Goal: Information Seeking & Learning: Find contact information

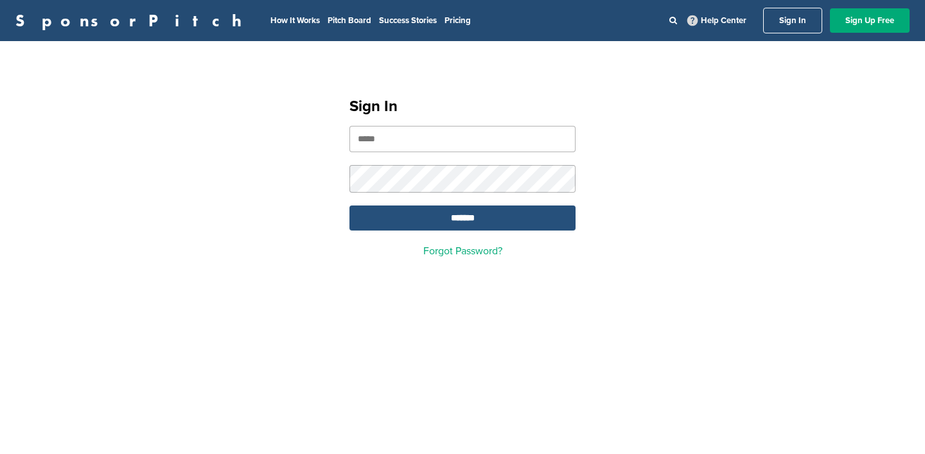
type input "**********"
click at [374, 223] on input "*******" at bounding box center [462, 218] width 226 height 25
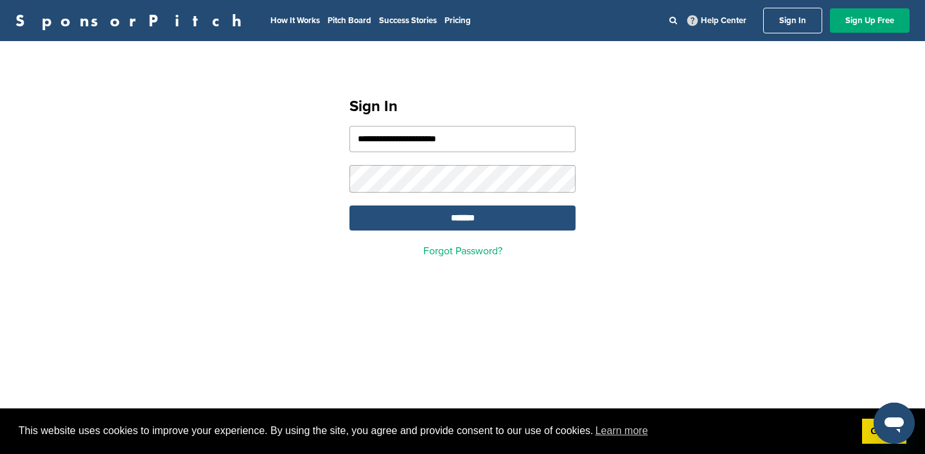
click at [374, 223] on input "*******" at bounding box center [462, 218] width 226 height 25
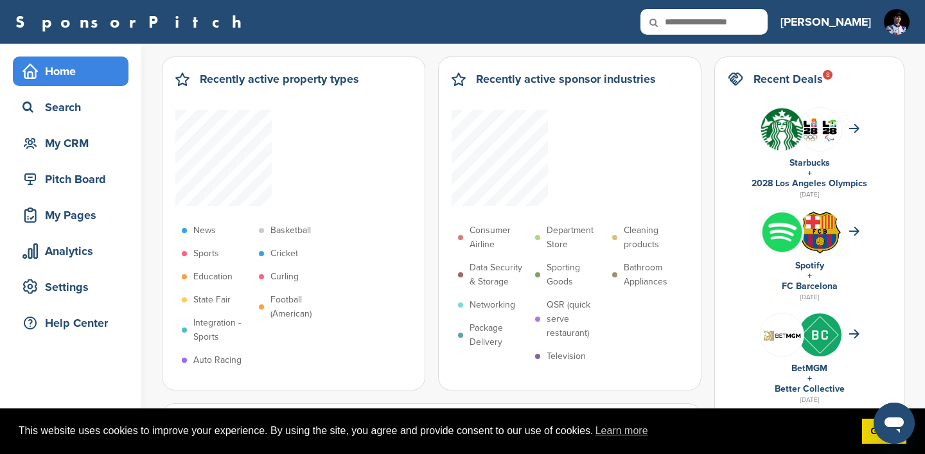
click at [728, 3] on div "SponsorPitch Home Search My CRM Pitch Board My Pages Analytics Settings Help Ce…" at bounding box center [462, 22] width 925 height 44
click at [684, 19] on icon at bounding box center [662, 22] width 44 height 27
click at [744, 33] on input "text" at bounding box center [703, 22] width 127 height 26
type input "********"
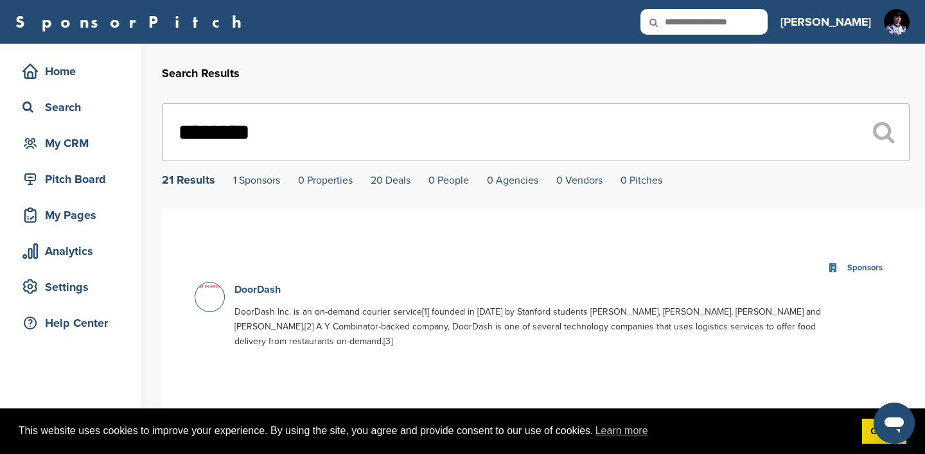
click at [238, 291] on link "DoorDash" at bounding box center [257, 289] width 46 height 13
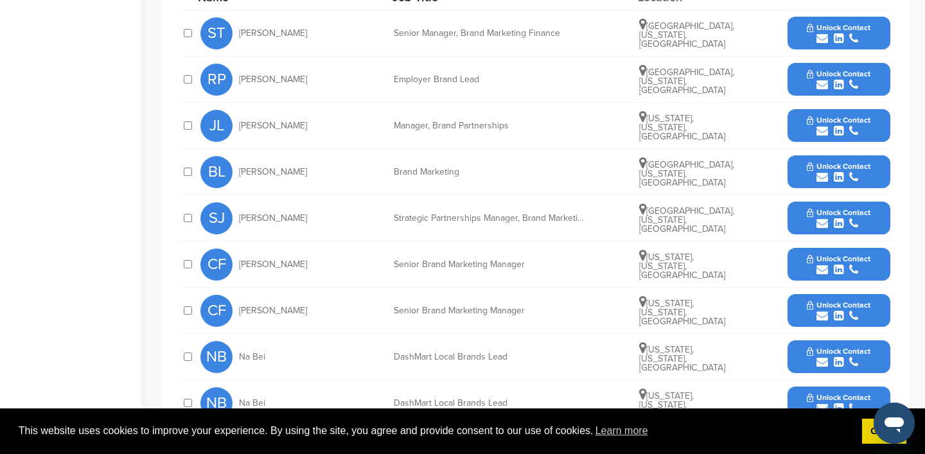
scroll to position [547, 0]
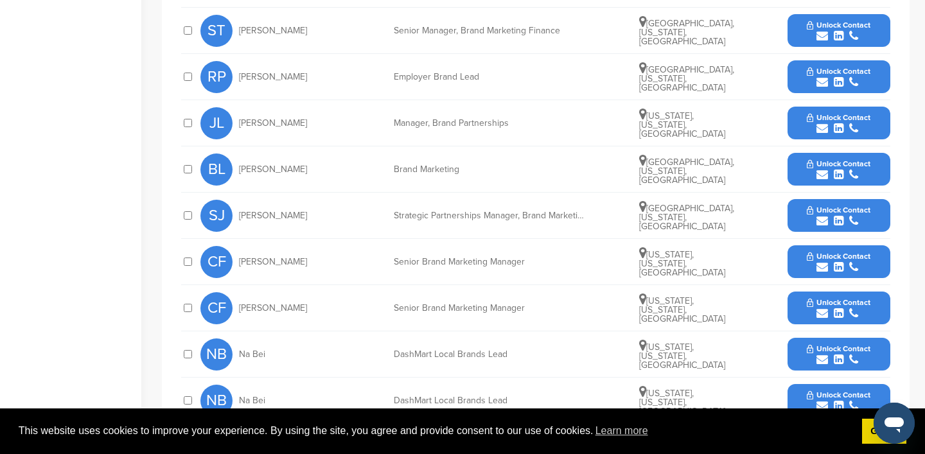
click at [813, 123] on div "submit" at bounding box center [839, 129] width 64 height 12
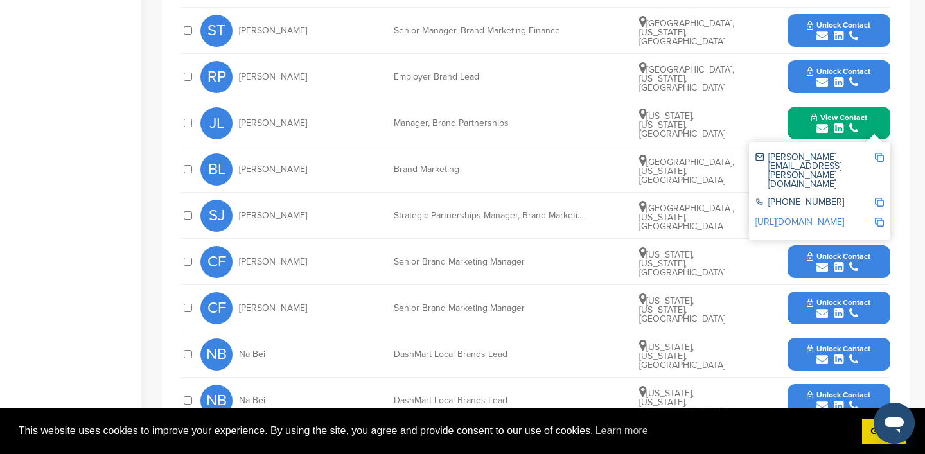
click at [789, 216] on link "http://www.linkedin.com/in/jamielichtenstein" at bounding box center [799, 221] width 89 height 11
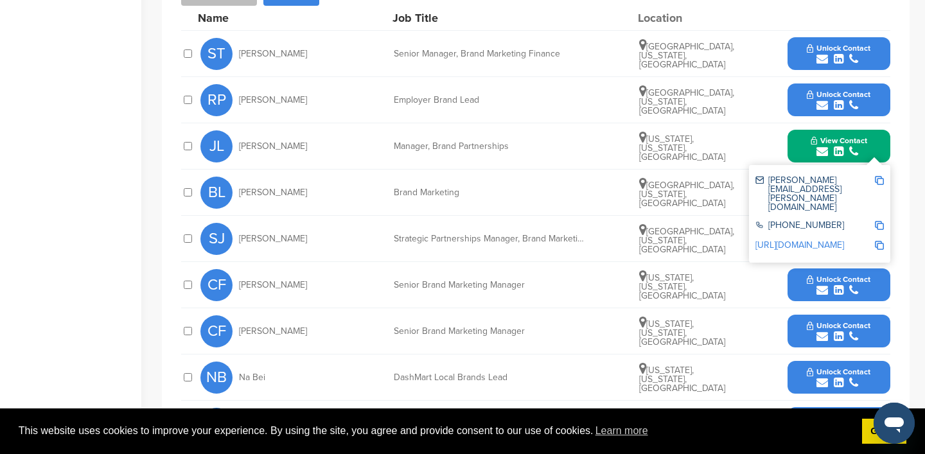
click at [909, 149] on div "You have reached your monthly limit. Please upgrade to access more. Upgrade on …" at bounding box center [543, 85] width 763 height 1131
click at [835, 238] on icon "submit" at bounding box center [839, 244] width 10 height 12
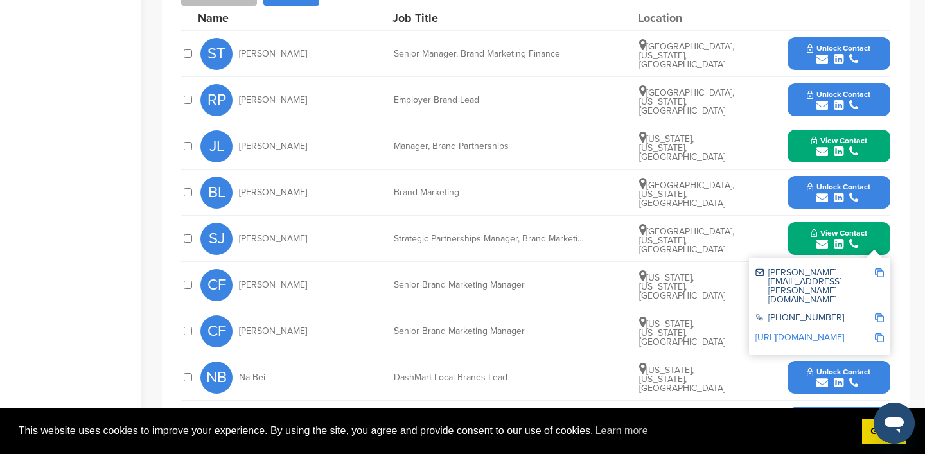
click at [801, 332] on link "http://www.linkedin.com/in/siobhanstjohn" at bounding box center [799, 337] width 89 height 11
click at [918, 211] on div "You have reached your monthly limit. Please upgrade to access more. Upgrade on …" at bounding box center [543, 85] width 763 height 1131
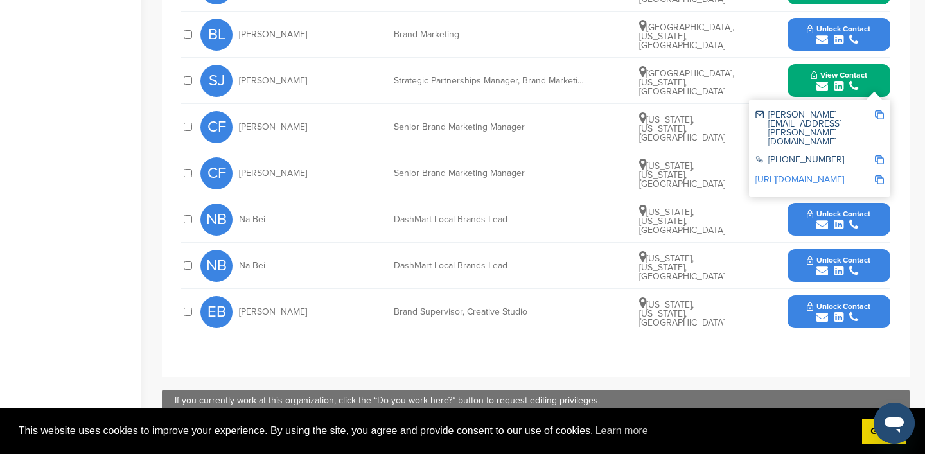
scroll to position [683, 0]
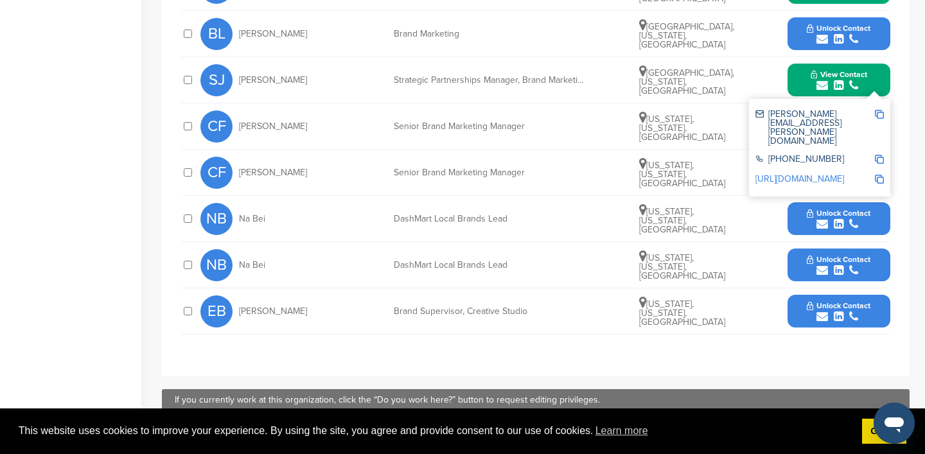
click at [565, 347] on div "**********" at bounding box center [536, 75] width 748 height 601
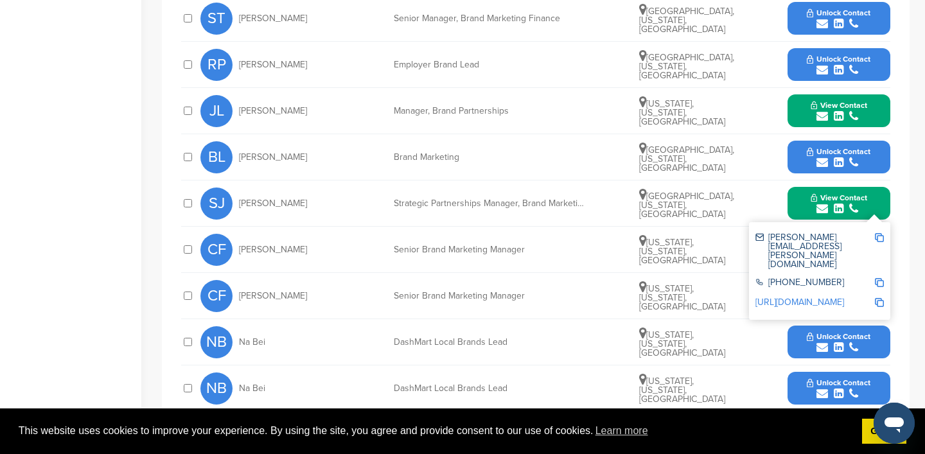
drag, startPoint x: 774, startPoint y: 245, endPoint x: 853, endPoint y: 244, distance: 79.0
click at [853, 278] on div "+1 650-487-3970" at bounding box center [814, 283] width 119 height 11
copy div "650-487-3970"
click at [850, 101] on span "View Contact" at bounding box center [838, 105] width 57 height 9
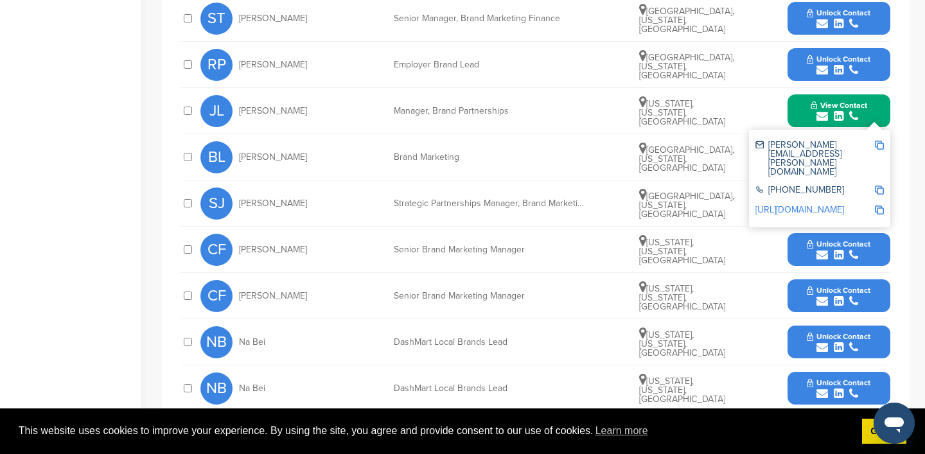
click at [908, 92] on div "**********" at bounding box center [536, 199] width 748 height 601
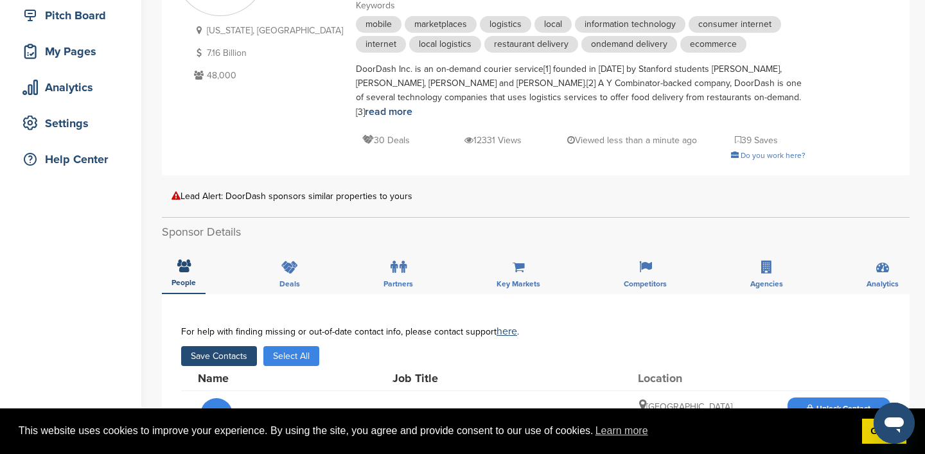
scroll to position [0, 0]
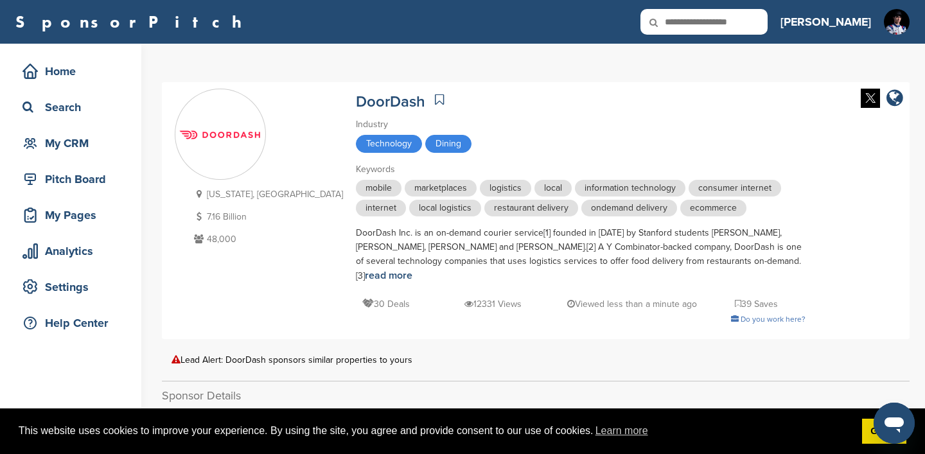
click at [684, 19] on icon at bounding box center [662, 22] width 44 height 27
click at [744, 28] on input "text" at bounding box center [703, 22] width 127 height 26
type input "****"
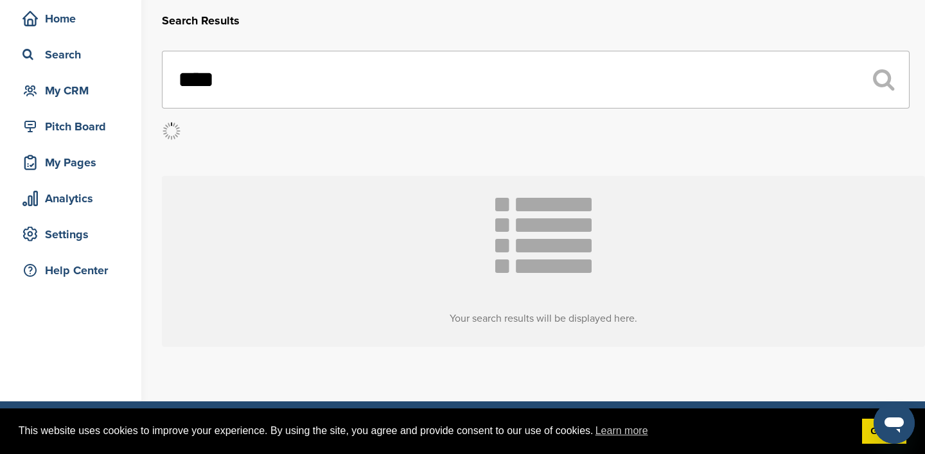
scroll to position [60, 0]
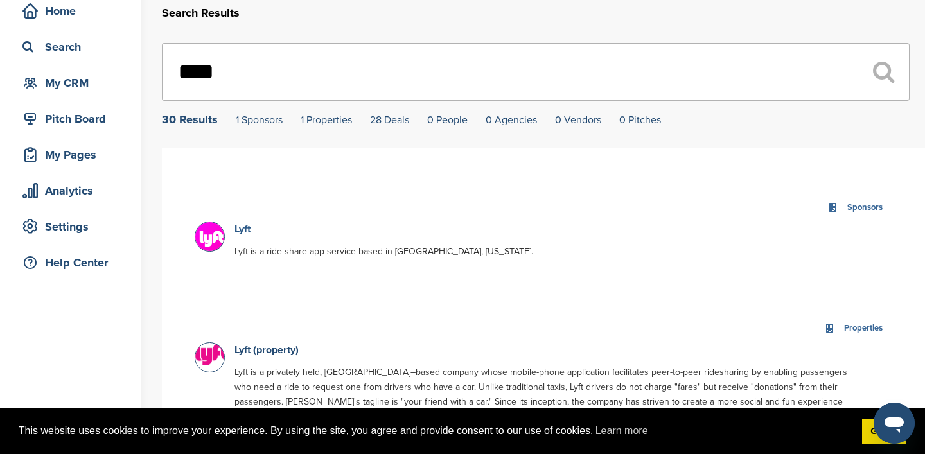
click at [240, 231] on link "Lyft" at bounding box center [242, 229] width 16 height 13
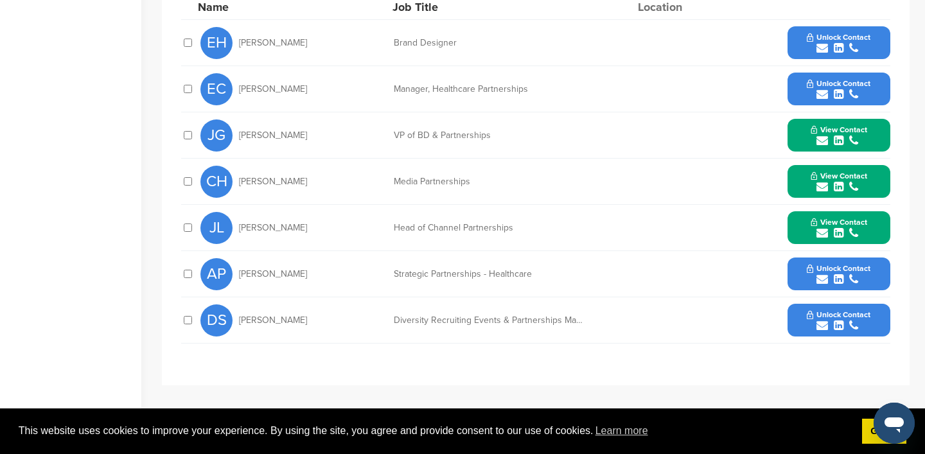
scroll to position [512, 0]
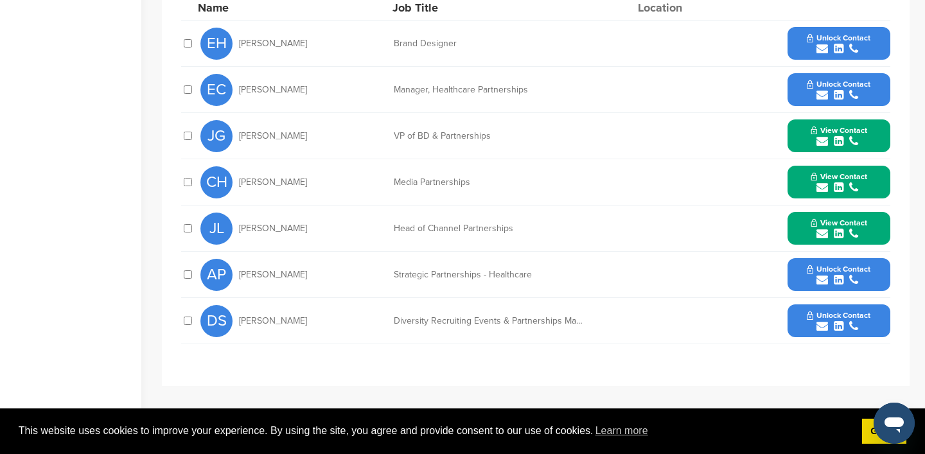
click at [833, 149] on button "View Contact" at bounding box center [838, 136] width 87 height 39
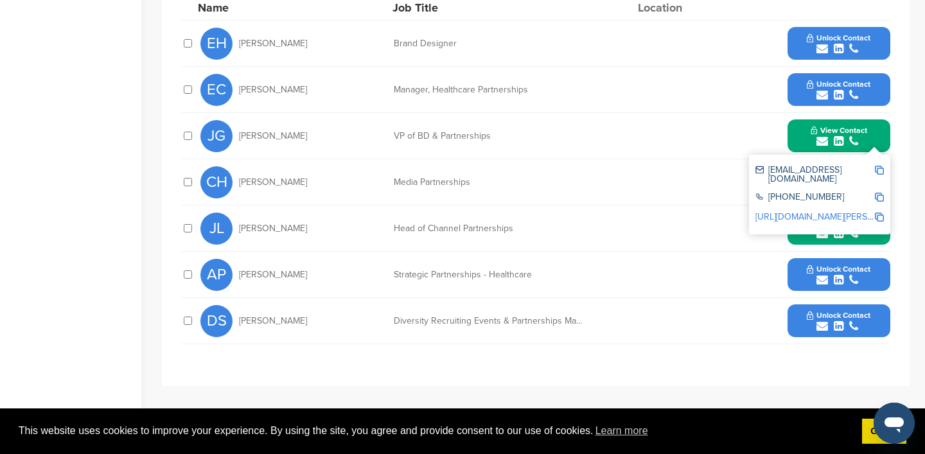
click at [818, 213] on link "http://www.linkedin.com/in/jordan-glassberg-ba40357" at bounding box center [833, 216] width 157 height 11
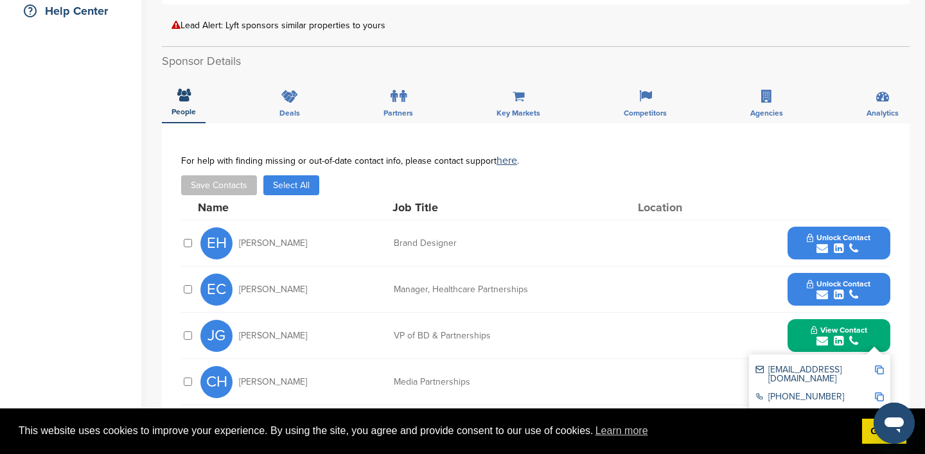
scroll to position [0, 0]
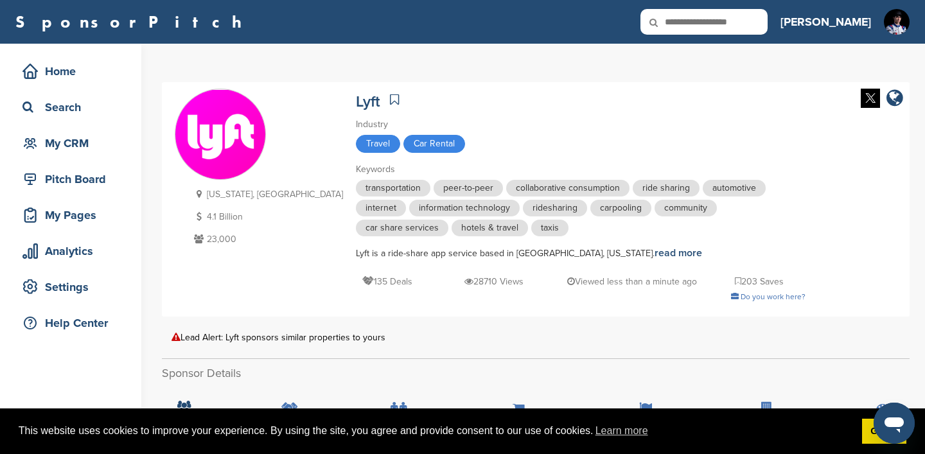
click at [735, 12] on input "text" at bounding box center [703, 22] width 127 height 26
type input "******"
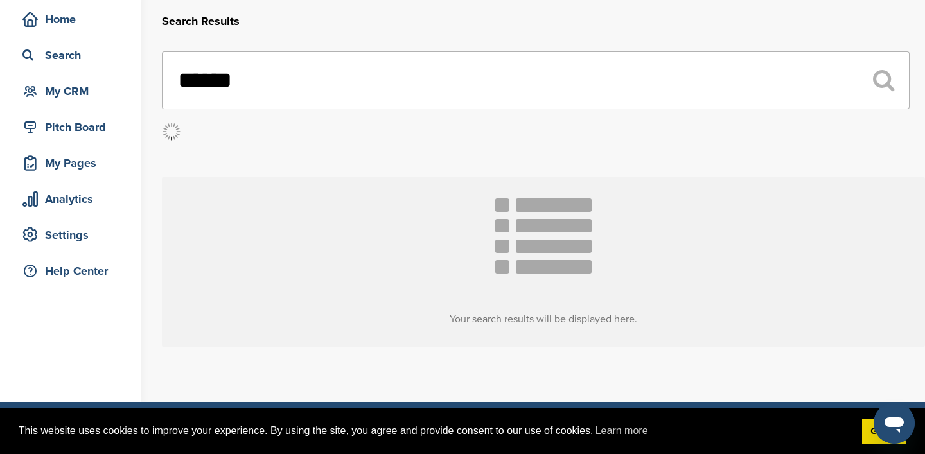
scroll to position [53, 0]
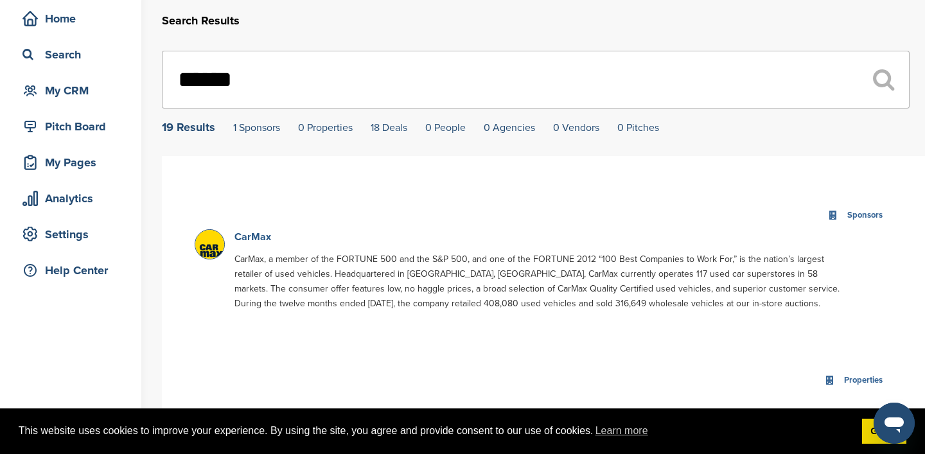
click at [252, 236] on link "CarMax" at bounding box center [252, 237] width 37 height 13
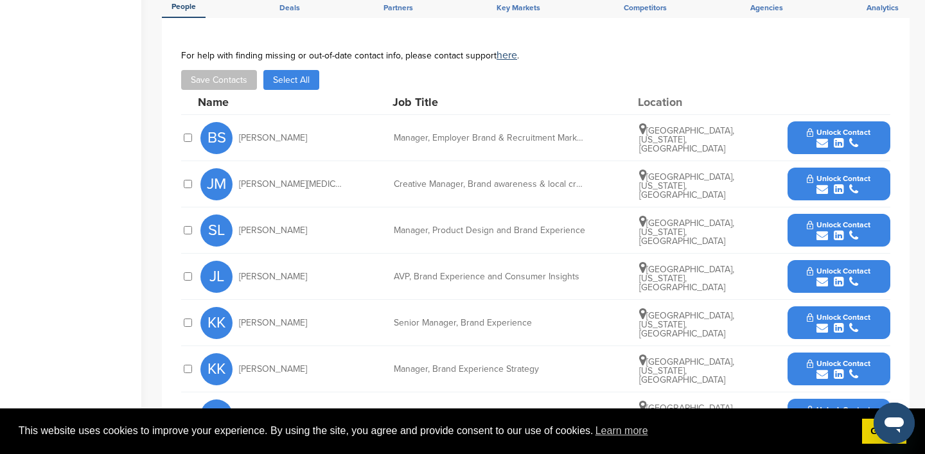
scroll to position [444, 0]
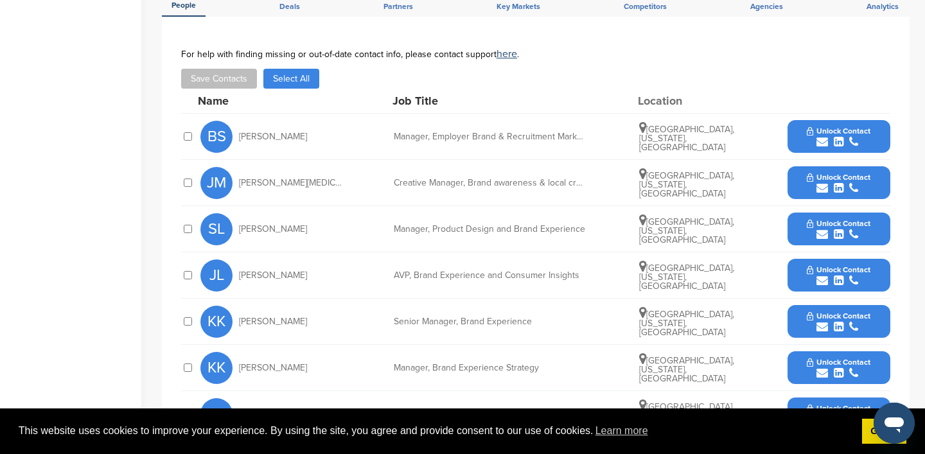
click at [814, 189] on div "submit" at bounding box center [839, 188] width 64 height 12
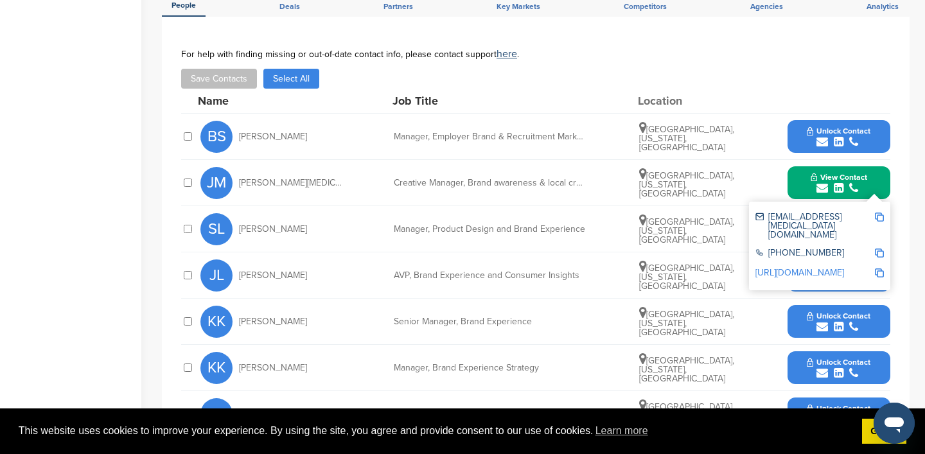
click at [788, 267] on link "[URL][DOMAIN_NAME]" at bounding box center [799, 272] width 89 height 11
click at [823, 139] on icon "submit" at bounding box center [822, 142] width 12 height 12
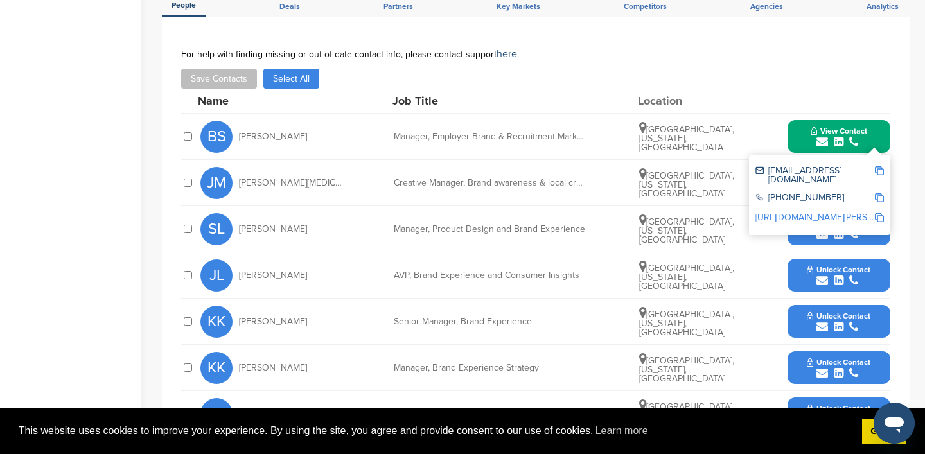
click at [831, 84] on div "Save Contacts Select All" at bounding box center [535, 79] width 709 height 20
click at [912, 177] on div "You have reached your monthly limit. Please upgrade to access more. Upgrade on …" at bounding box center [543, 166] width 763 height 1133
click at [918, 228] on div "You have reached your monthly limit. Please upgrade to access more. Upgrade on …" at bounding box center [543, 166] width 763 height 1133
click at [831, 252] on div "SL [PERSON_NAME] Manager, Product Design and Brand Experience [GEOGRAPHIC_DATA]…" at bounding box center [545, 229] width 690 height 46
click at [842, 212] on link "[URL][DOMAIN_NAME][PERSON_NAME]" at bounding box center [833, 217] width 157 height 11
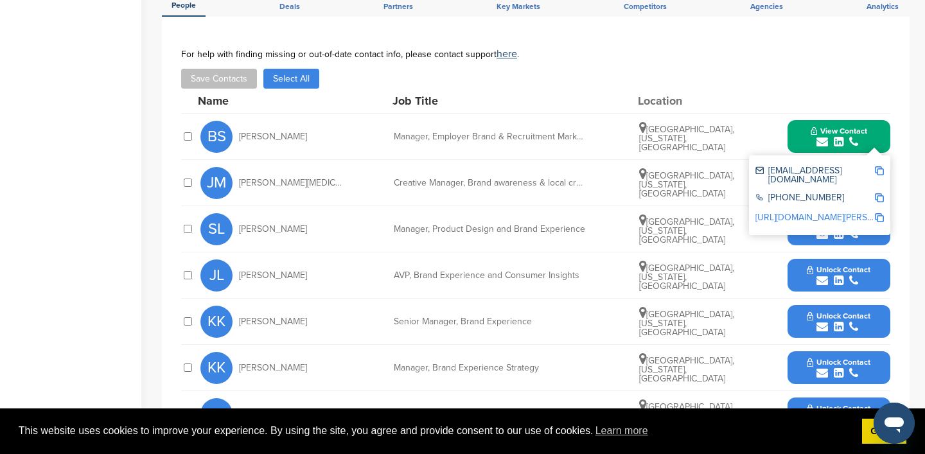
click at [828, 371] on div "submit" at bounding box center [839, 373] width 64 height 12
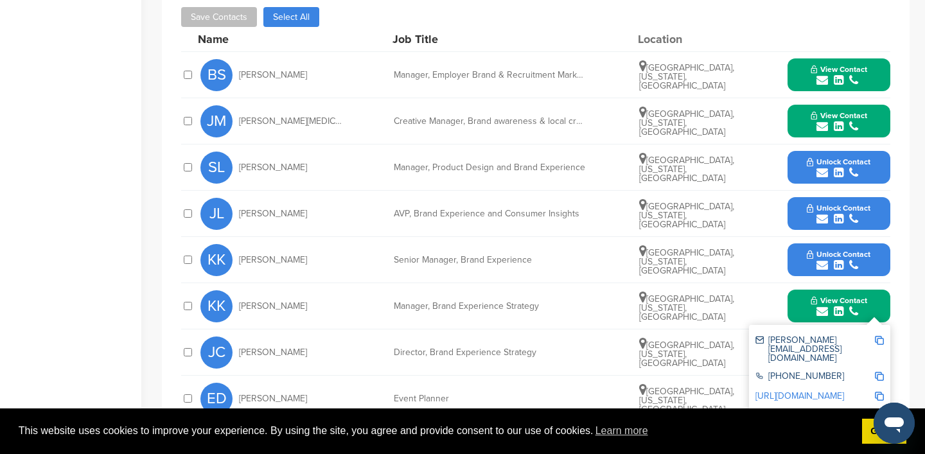
scroll to position [508, 0]
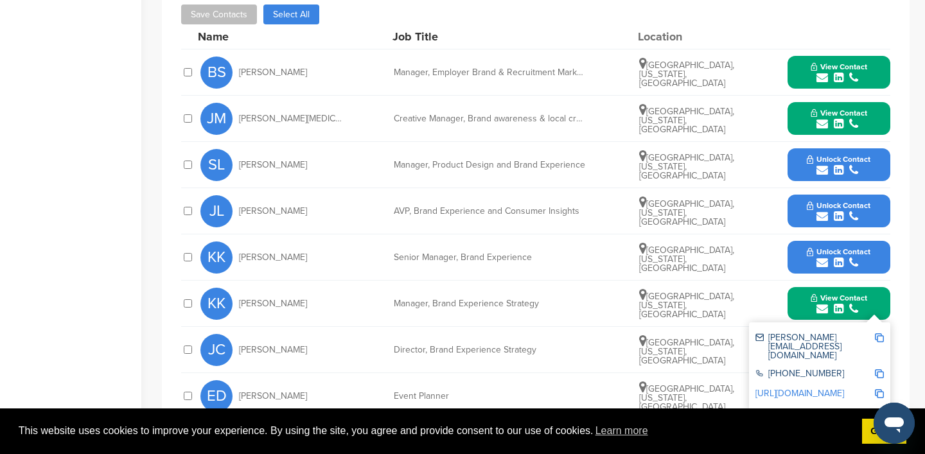
click at [842, 112] on span "View Contact" at bounding box center [838, 113] width 57 height 9
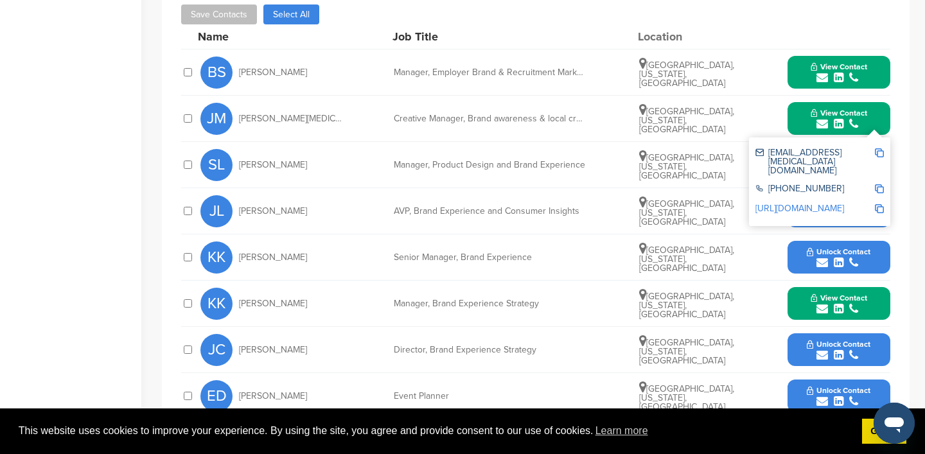
click at [826, 309] on icon "submit" at bounding box center [822, 309] width 12 height 12
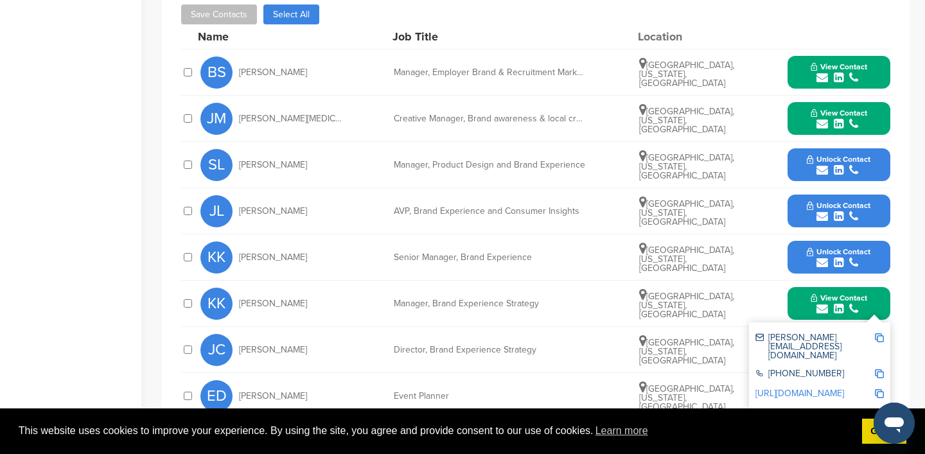
click at [823, 81] on icon "submit" at bounding box center [822, 78] width 12 height 12
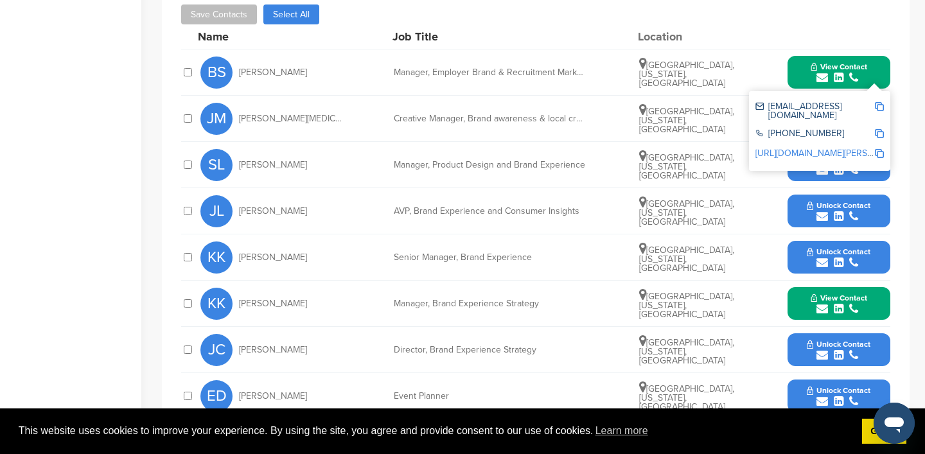
click at [822, 314] on icon "submit" at bounding box center [822, 309] width 12 height 12
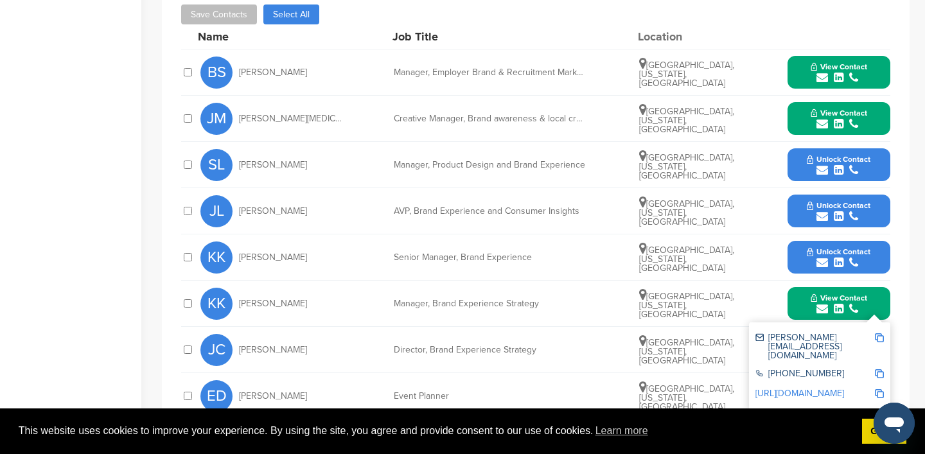
click at [823, 128] on icon "submit" at bounding box center [822, 124] width 12 height 12
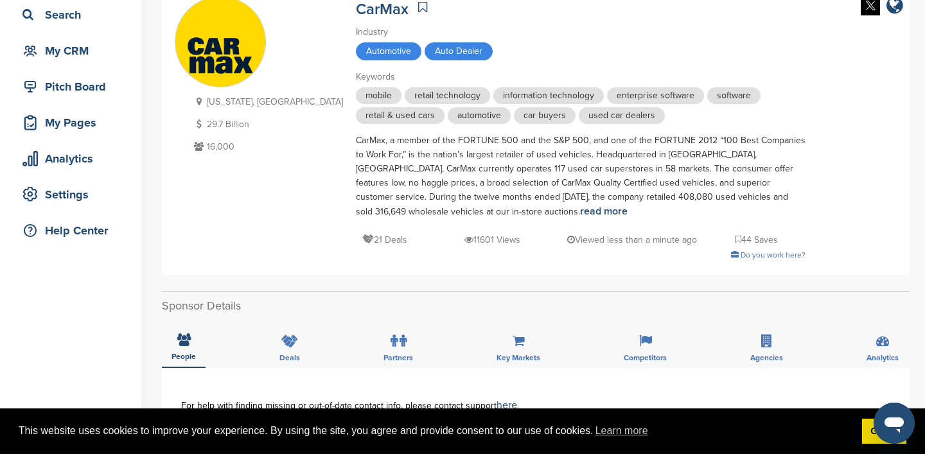
scroll to position [0, 0]
